Goal: Information Seeking & Learning: Learn about a topic

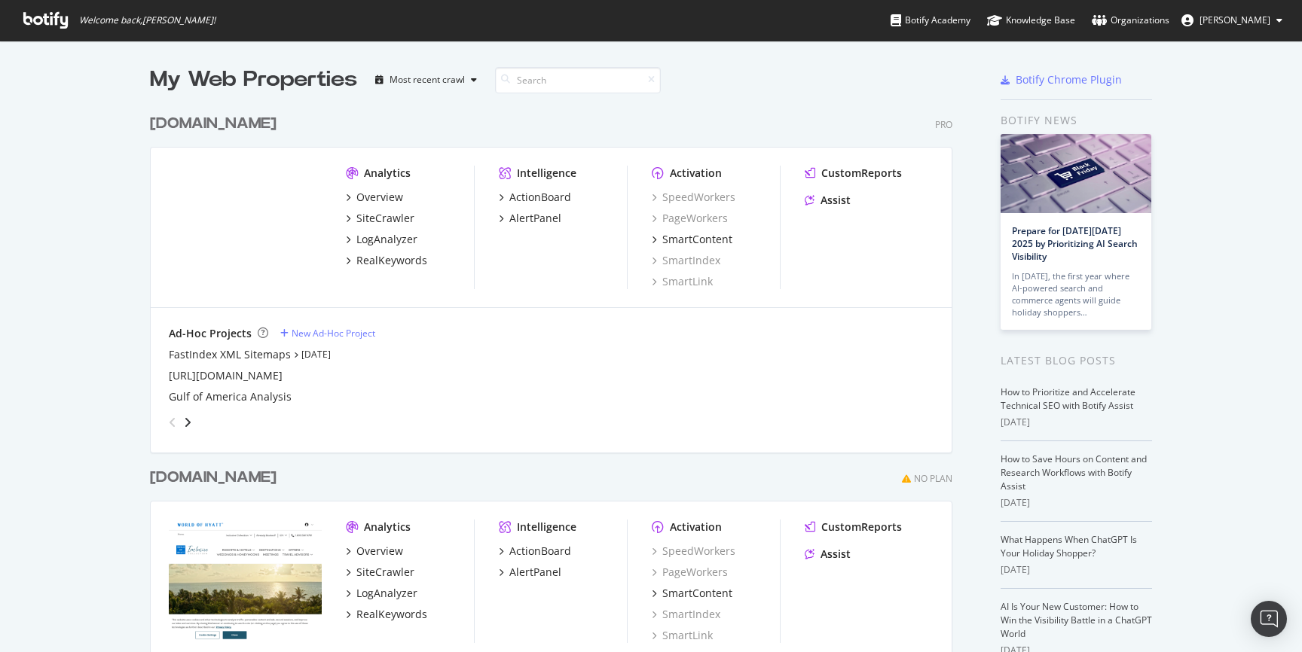
scroll to position [870, 803]
click at [398, 243] on div "LogAnalyzer" at bounding box center [386, 239] width 61 height 15
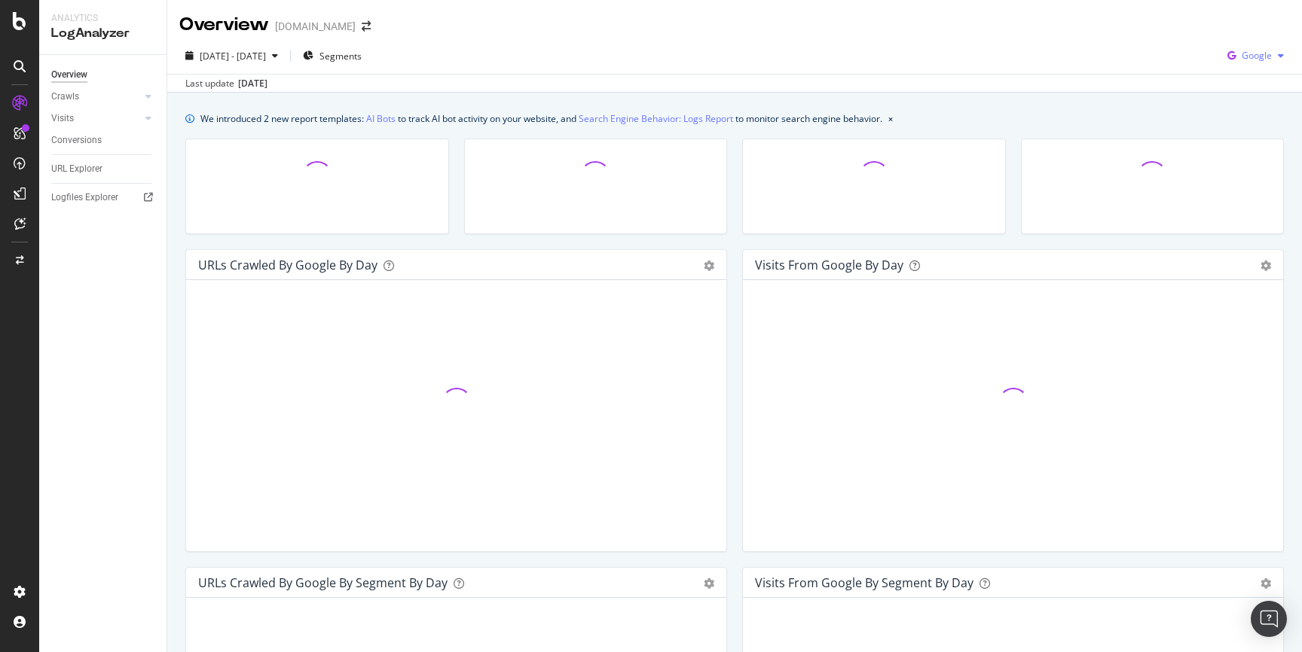
click at [1243, 63] on div "Google" at bounding box center [1255, 55] width 69 height 23
click at [1233, 117] on span "Bing" at bounding box center [1256, 114] width 56 height 14
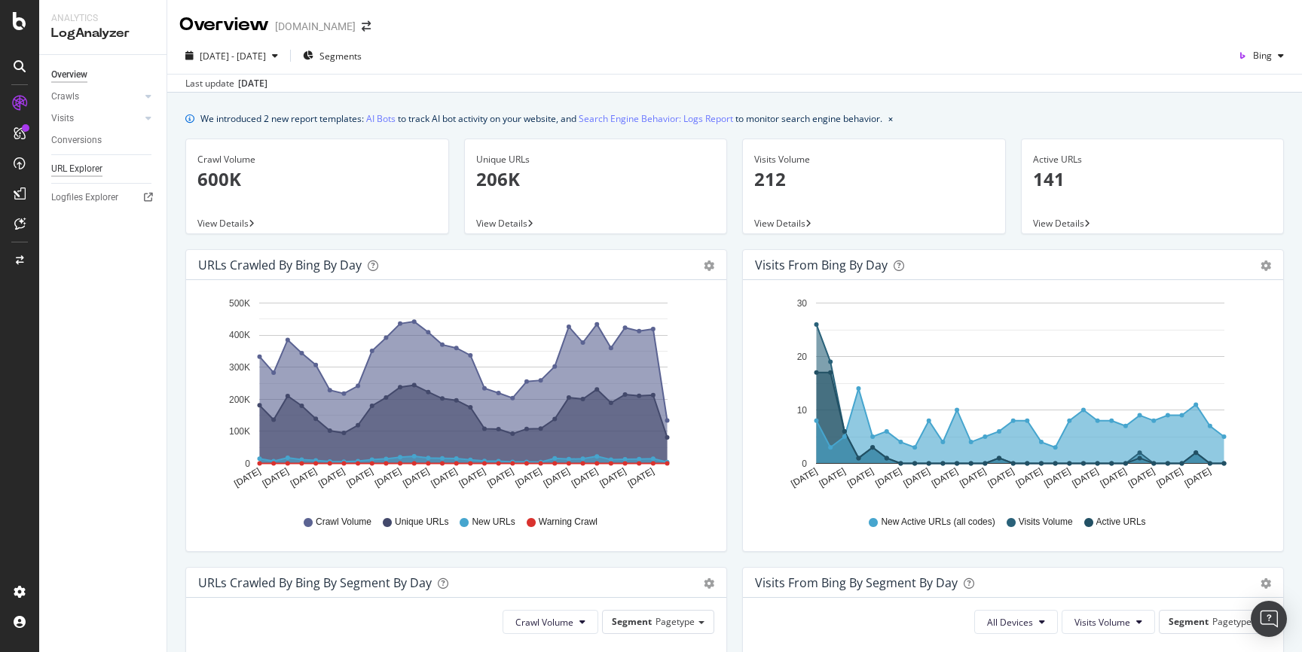
click at [97, 163] on div "URL Explorer" at bounding box center [76, 169] width 51 height 16
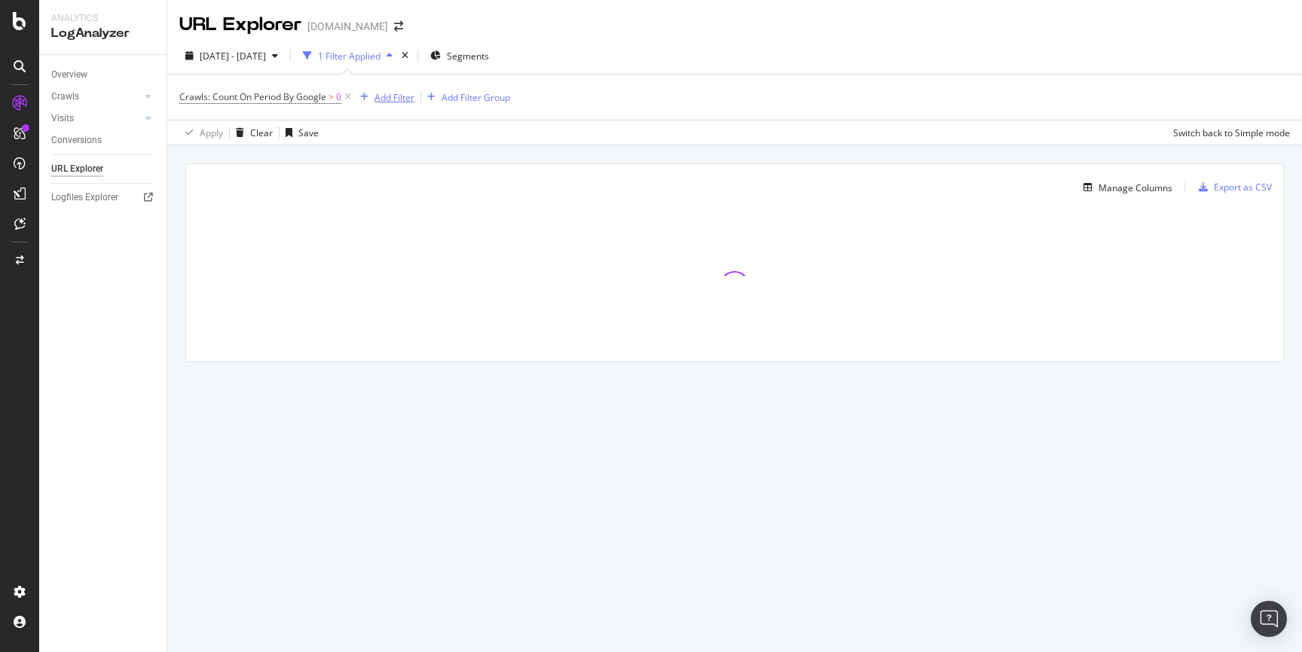
click at [403, 95] on div "Add Filter" at bounding box center [394, 97] width 40 height 13
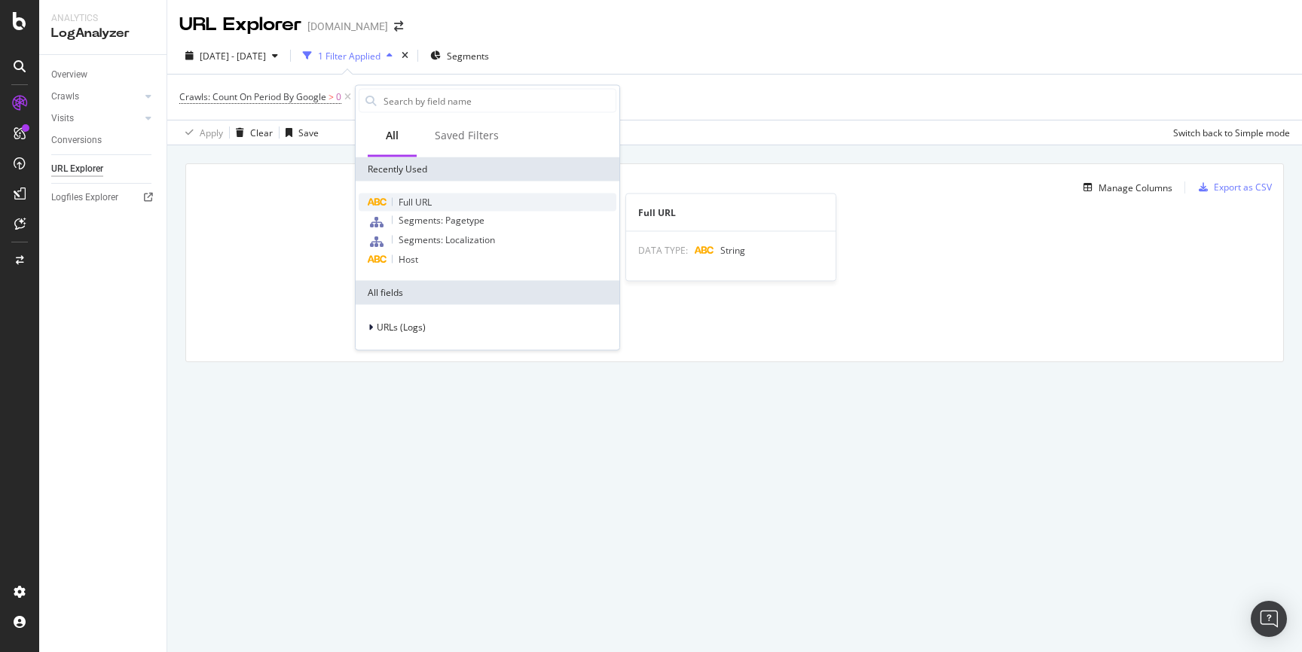
click at [472, 208] on div "Full URL" at bounding box center [488, 203] width 258 height 18
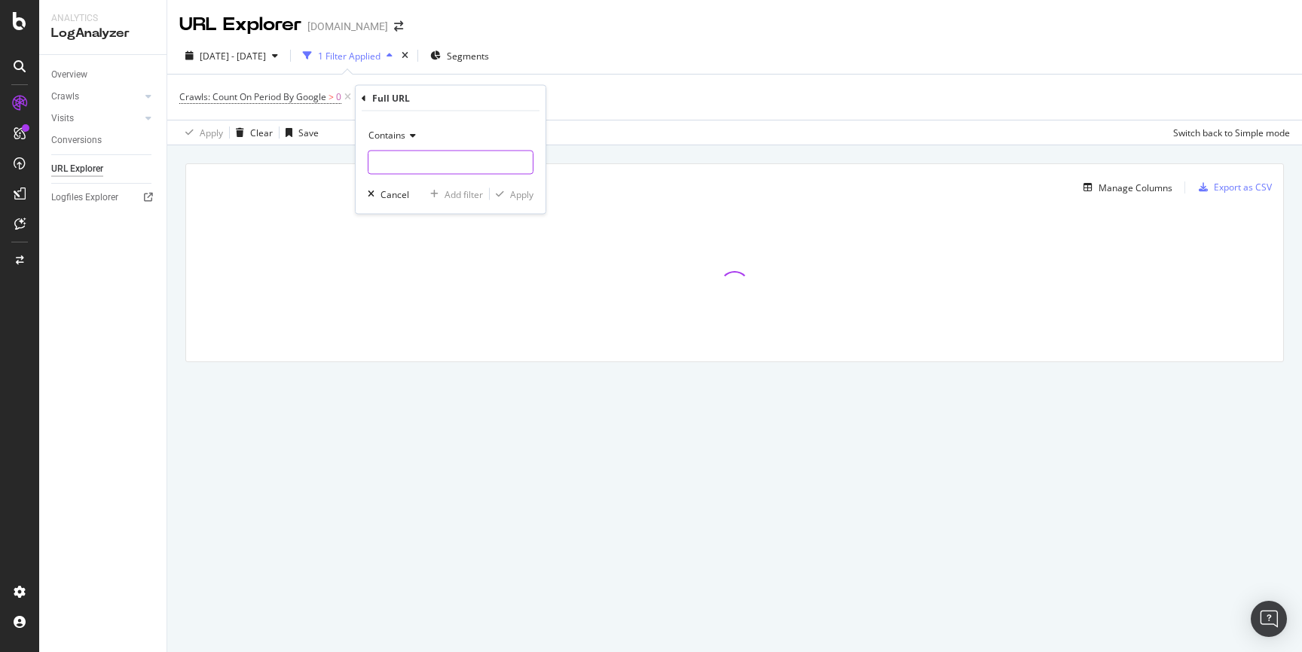
click at [444, 159] on input "text" at bounding box center [450, 163] width 164 height 24
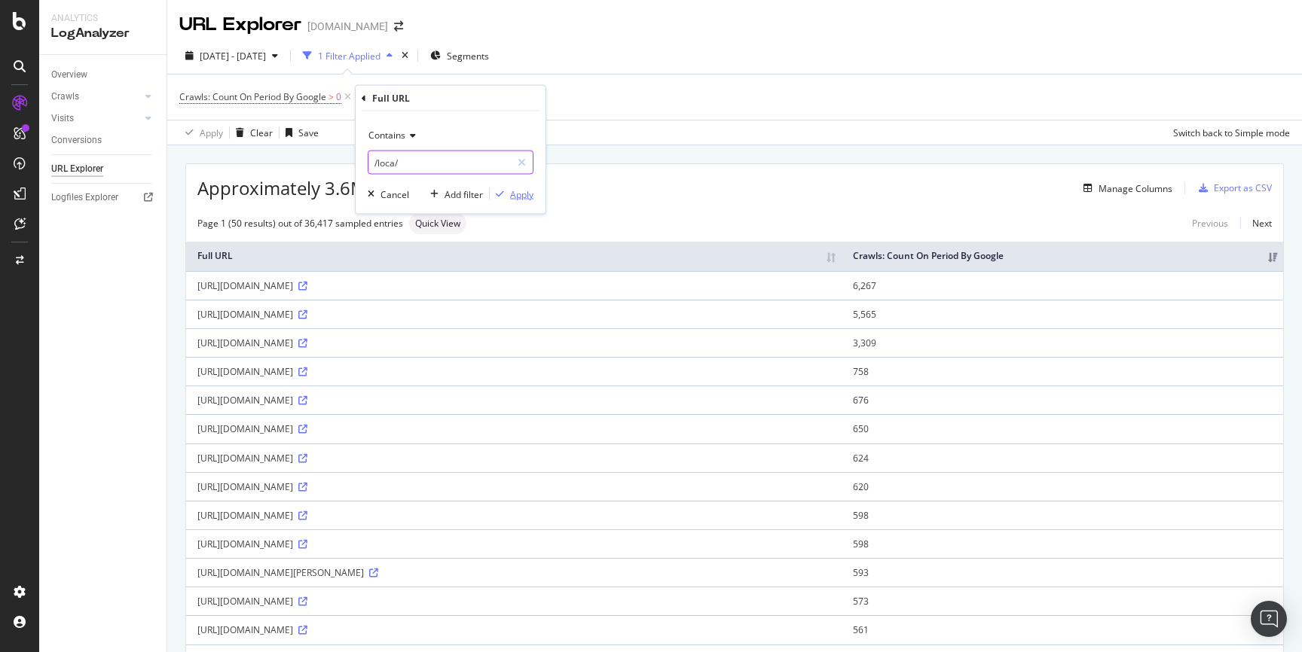
type input "/loca/"
click at [514, 197] on div "Apply" at bounding box center [521, 194] width 23 height 13
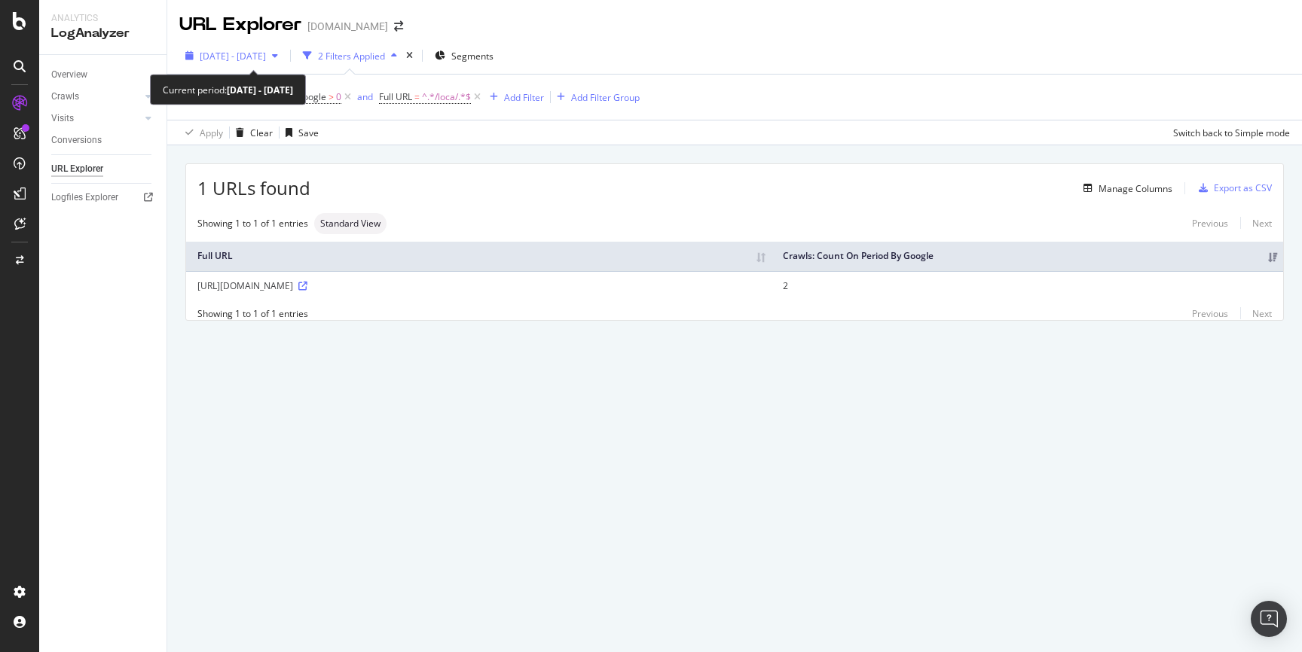
click at [266, 57] on span "[DATE] - [DATE]" at bounding box center [233, 56] width 66 height 13
click at [710, 203] on div "1 URLs found Manage Columns Export as CSV Showing 1 to 1 of 1 entries Standard …" at bounding box center [734, 242] width 1097 height 156
click at [428, 102] on span "^.*/loca/.*$" at bounding box center [446, 97] width 49 height 21
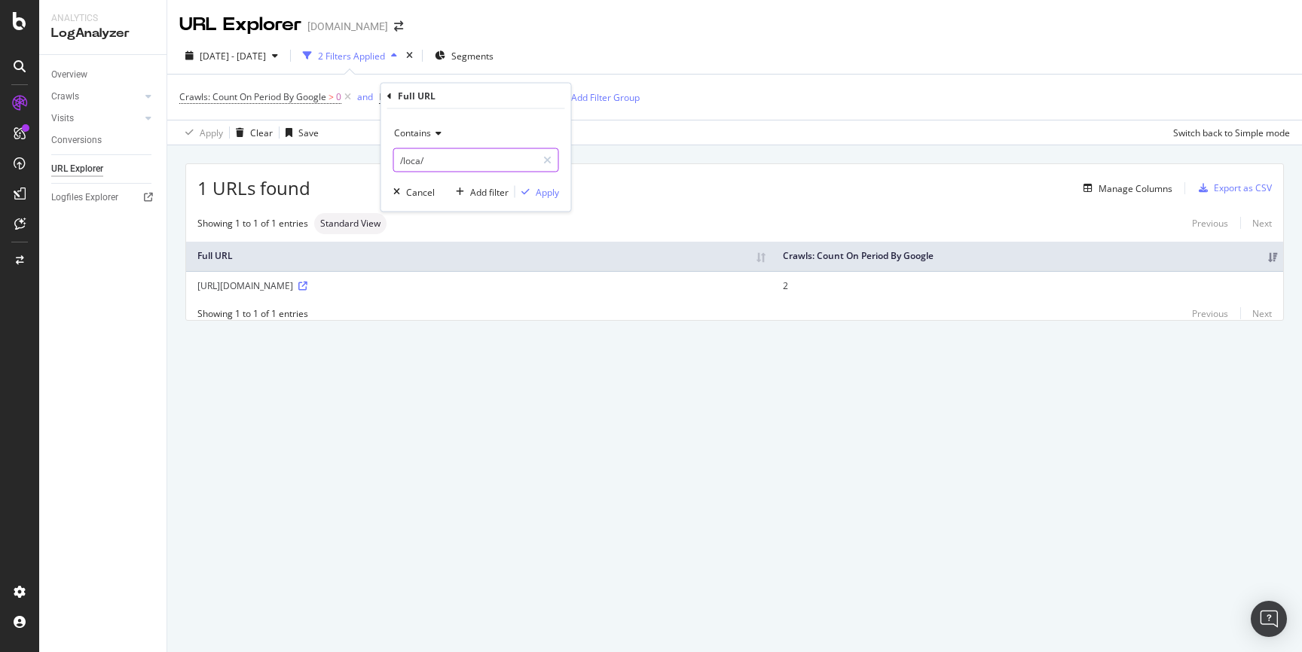
click at [419, 157] on input "/loca/" at bounding box center [465, 160] width 142 height 24
click at [419, 159] on input "/loca/" at bounding box center [465, 160] width 142 height 24
type input "/local/"
click at [548, 188] on div "Apply" at bounding box center [547, 191] width 23 height 13
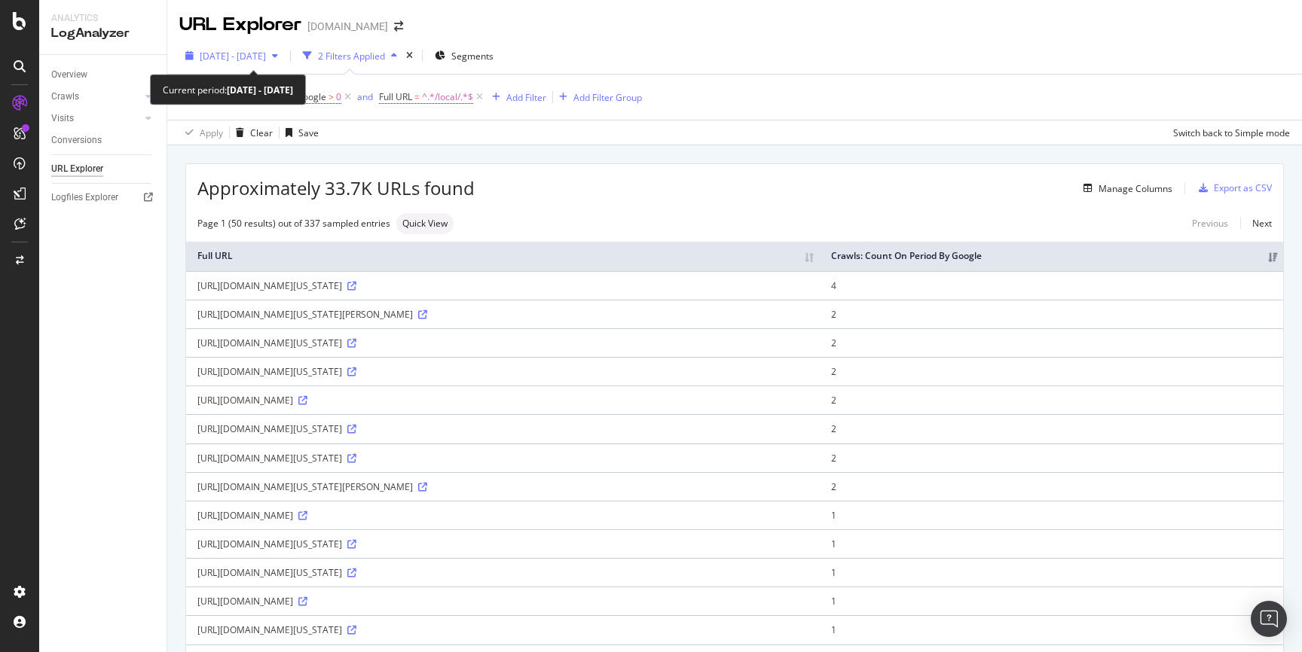
click at [266, 57] on span "[DATE] - [DATE]" at bounding box center [233, 56] width 66 height 13
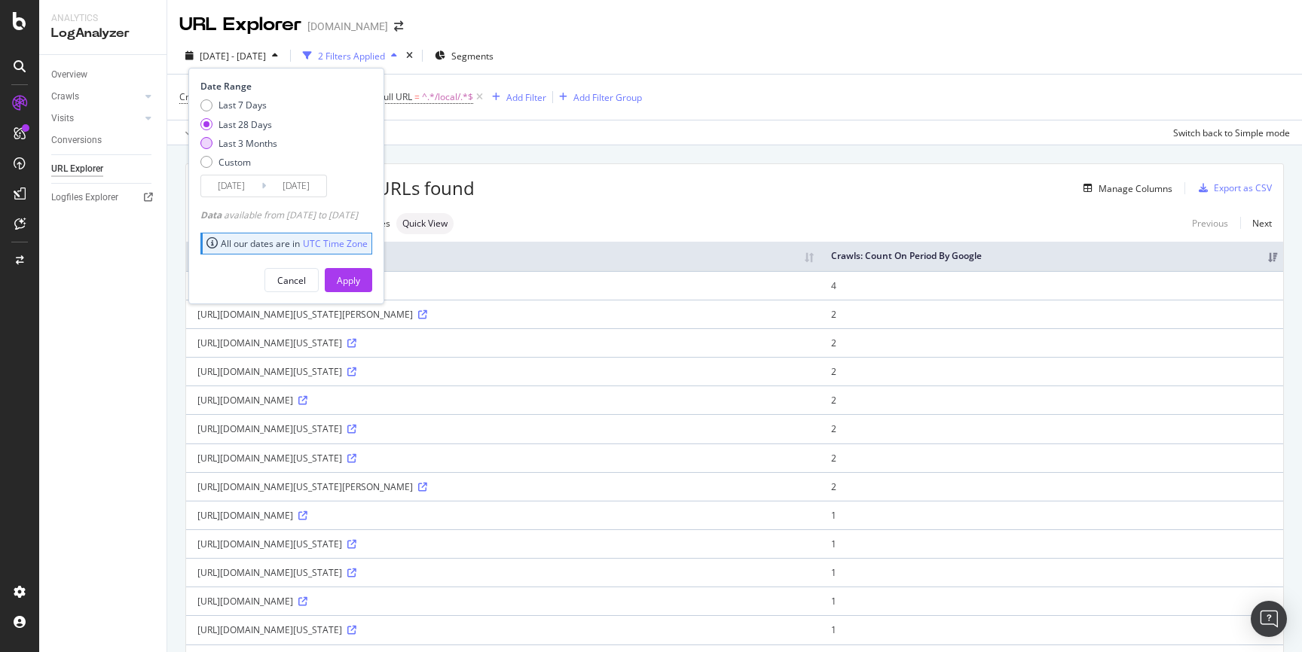
click at [261, 137] on div "Last 3 Months" at bounding box center [247, 143] width 59 height 13
type input "[DATE]"
click at [360, 285] on div "Apply" at bounding box center [348, 280] width 23 height 13
